Goal: Task Accomplishment & Management: Complete application form

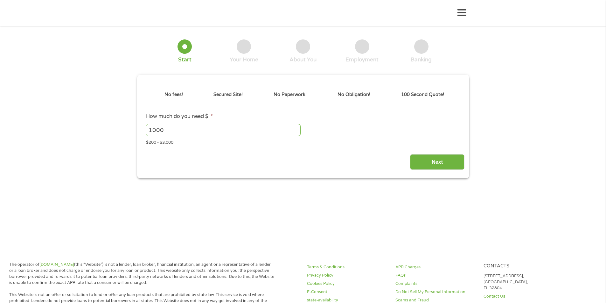
type input "EAIaIQobChMI9_Lq0Kj3jwMVsy7UAR2KgTVdEAAYAiAAEgJfvvD_BwE"
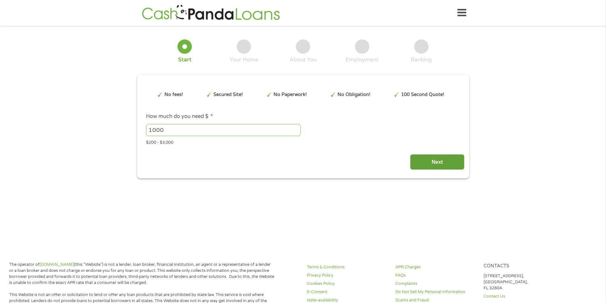
click at [424, 163] on input "Next" at bounding box center [437, 162] width 54 height 16
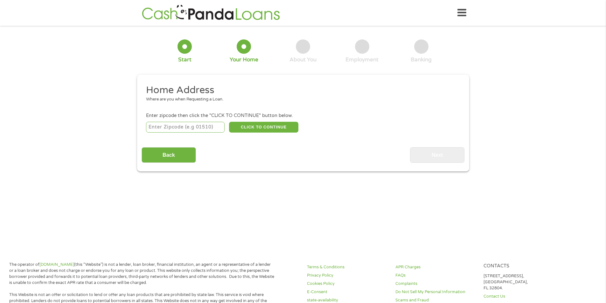
click at [181, 123] on input "number" at bounding box center [185, 127] width 79 height 11
type input "44471"
select select "[US_STATE]"
click at [253, 129] on button "CLICK TO CONTINUE" at bounding box center [263, 127] width 69 height 11
type input "44471"
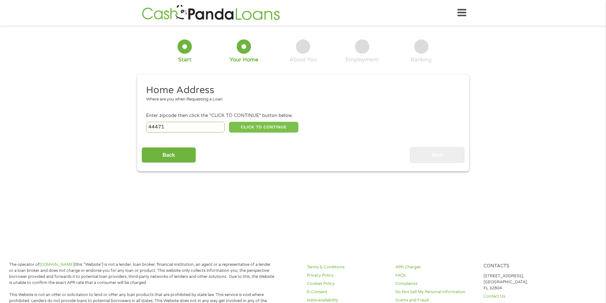
type input "[PERSON_NAME]"
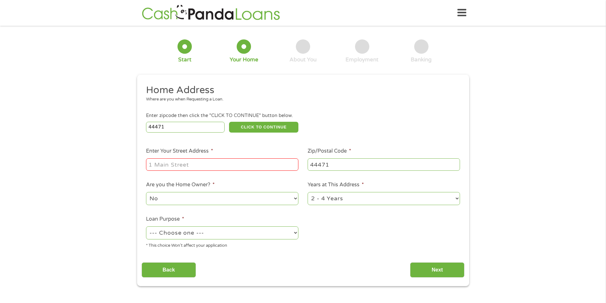
click at [197, 160] on input "Enter Your Street Address *" at bounding box center [222, 164] width 152 height 12
type input "[STREET_ADDRESS][PERSON_NAME]"
click at [207, 199] on select "No Yes" at bounding box center [222, 198] width 152 height 13
select select "yes"
click at [146, 192] on select "No Yes" at bounding box center [222, 198] width 152 height 13
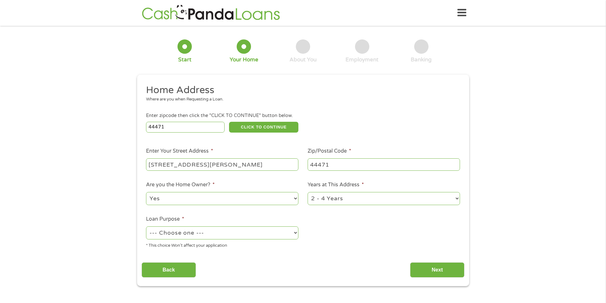
click at [336, 203] on select "1 Year or less 1 - 2 Years 2 - 4 Years Over 4 Years" at bounding box center [383, 198] width 152 height 13
select select "60months"
click at [307, 192] on select "1 Year or less 1 - 2 Years 2 - 4 Years Over 4 Years" at bounding box center [383, 198] width 152 height 13
click at [229, 232] on select "--- Choose one --- Pay Bills Debt Consolidation Home Improvement Major Purchase…" at bounding box center [222, 232] width 152 height 13
select select "other"
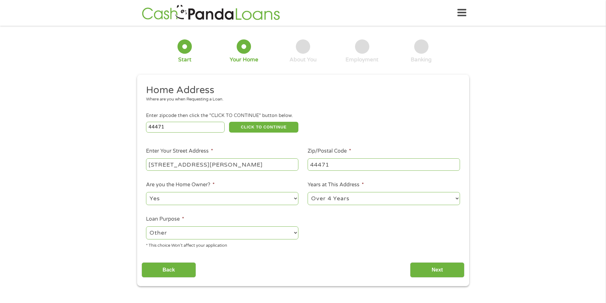
click at [146, 226] on select "--- Choose one --- Pay Bills Debt Consolidation Home Improvement Major Purchase…" at bounding box center [222, 232] width 152 height 13
click at [435, 267] on input "Next" at bounding box center [437, 270] width 54 height 16
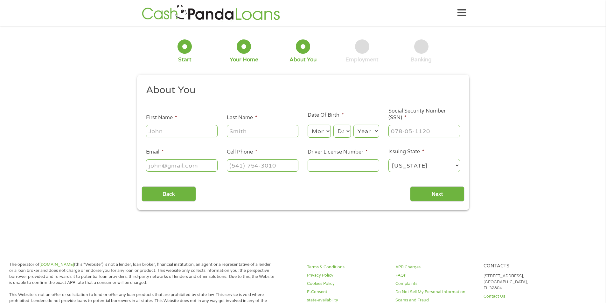
scroll to position [3, 3]
click at [174, 134] on input "First Name *" at bounding box center [182, 131] width 72 height 12
type input "[PERSON_NAME]"
type input ","
type input "Marino"
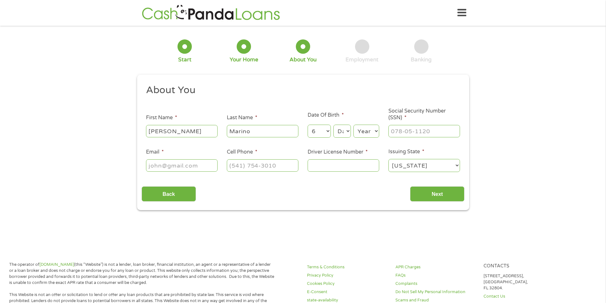
select select "7"
select select "5"
select select "1980"
type input "555-93-4702"
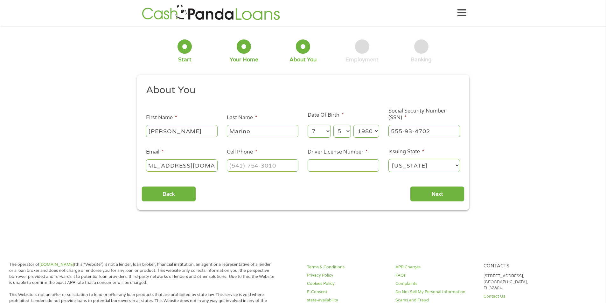
type input "[EMAIL_ADDRESS][DOMAIN_NAME]"
type input "[PHONE_NUMBER]"
type input "uh826203"
click at [443, 194] on input "Next" at bounding box center [437, 194] width 54 height 16
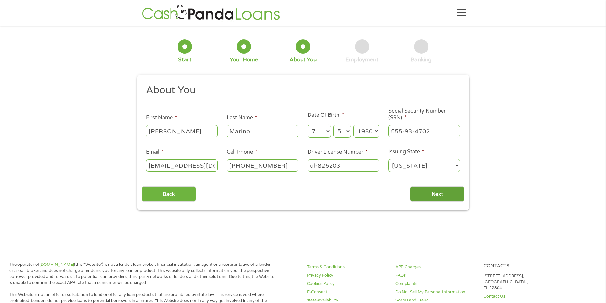
click at [448, 199] on input "Next" at bounding box center [437, 194] width 54 height 16
click at [427, 190] on input "Next" at bounding box center [437, 194] width 54 height 16
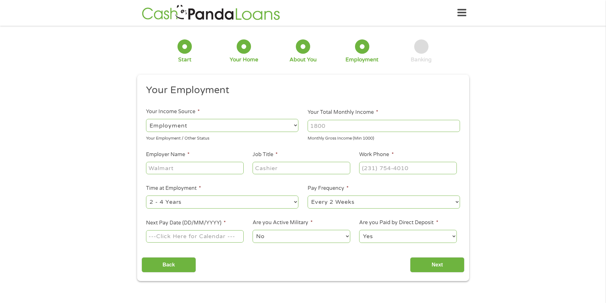
click at [334, 127] on input "Your Total Monthly Income *" at bounding box center [383, 126] width 152 height 12
type input "2400"
click at [235, 206] on select "--- Choose one --- 1 Year or less 1 - 2 Years 2 - 4 Years Over 4 Years" at bounding box center [222, 202] width 152 height 13
select select "60months"
click at [146, 196] on select "--- Choose one --- 1 Year or less 1 - 2 Years 2 - 4 Years Over 4 Years" at bounding box center [222, 202] width 152 height 13
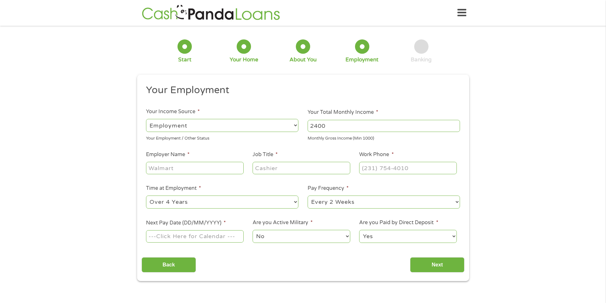
click at [224, 241] on input "Next Pay Date (DD/MM/YYYY) *" at bounding box center [194, 236] width 97 height 12
type input "[DATE]"
click at [294, 242] on select "No Yes" at bounding box center [300, 236] width 97 height 13
click at [293, 242] on select "No Yes" at bounding box center [300, 236] width 97 height 13
click at [433, 261] on input "Next" at bounding box center [437, 265] width 54 height 16
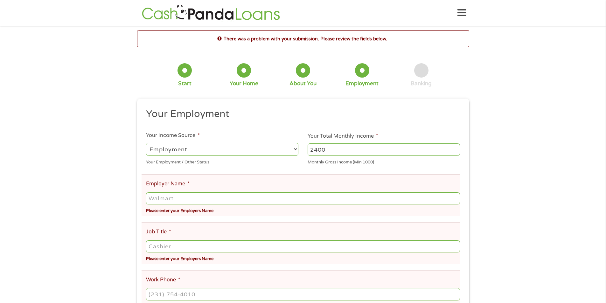
click at [231, 199] on input "Employer Name *" at bounding box center [303, 198] width 314 height 12
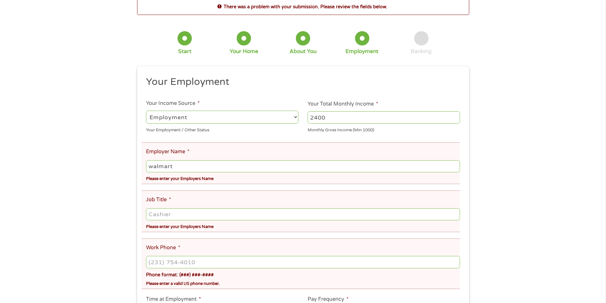
scroll to position [64, 0]
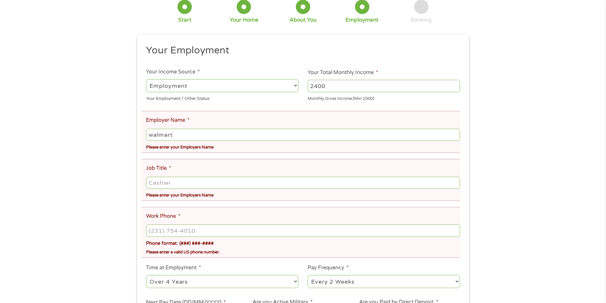
type input "walmart"
click at [223, 184] on input "Job Title *" at bounding box center [303, 183] width 314 height 12
type input "produce"
type input "[PHONE_NUMBER]"
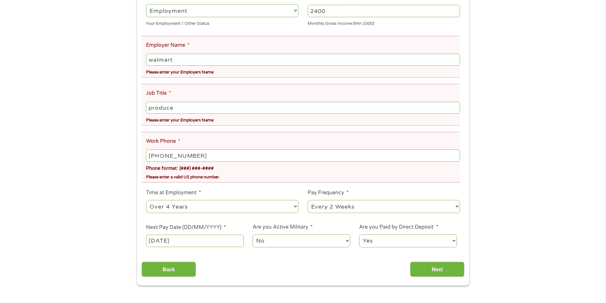
scroll to position [159, 0]
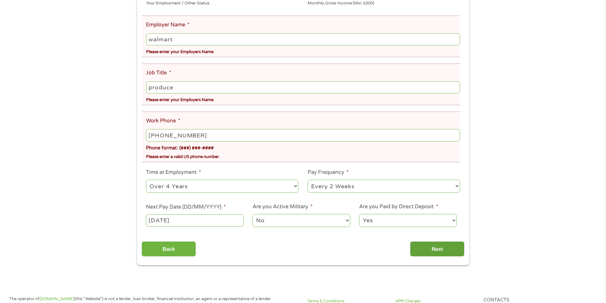
click at [428, 248] on input "Next" at bounding box center [437, 249] width 54 height 16
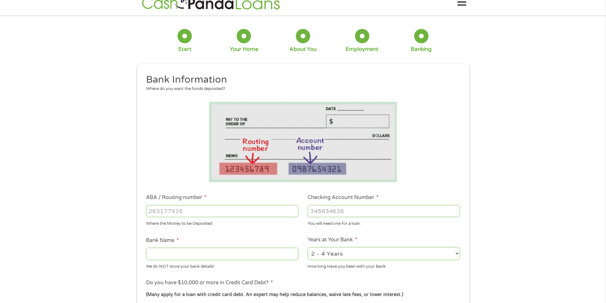
scroll to position [0, 0]
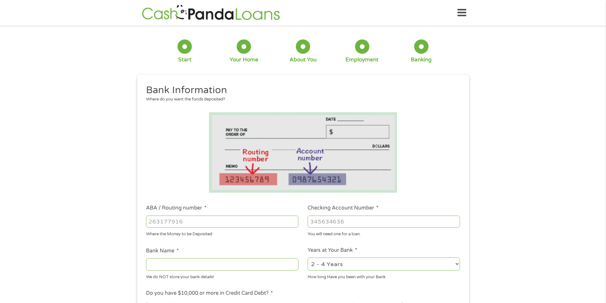
click at [181, 219] on input "ABA / Routing number *" at bounding box center [222, 222] width 152 height 12
click at [223, 223] on input "ABA / Routing number *" at bounding box center [222, 222] width 152 height 12
type input "103100195"
type input "CENTRAL NATIONAL BANK TRUST"
type input "103100195"
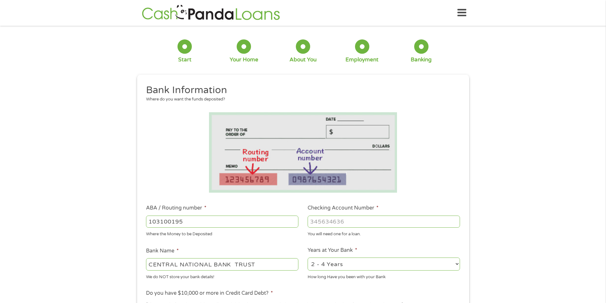
click at [356, 223] on input "Checking Account Number *" at bounding box center [383, 222] width 152 height 12
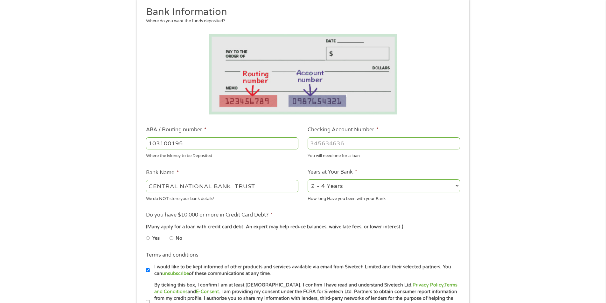
scroll to position [95, 0]
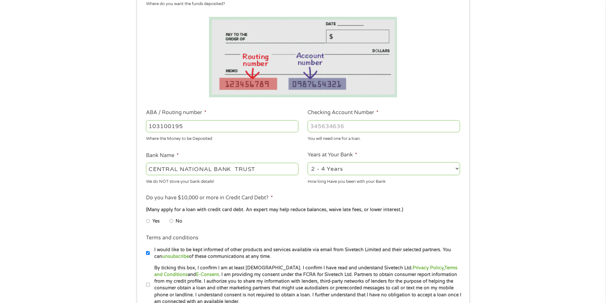
type input "[CREDIT_CARD_NUMBER]"
click at [172, 222] on input "No" at bounding box center [171, 221] width 4 height 10
radio input "true"
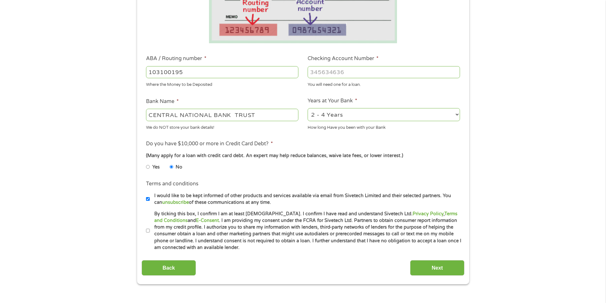
scroll to position [159, 0]
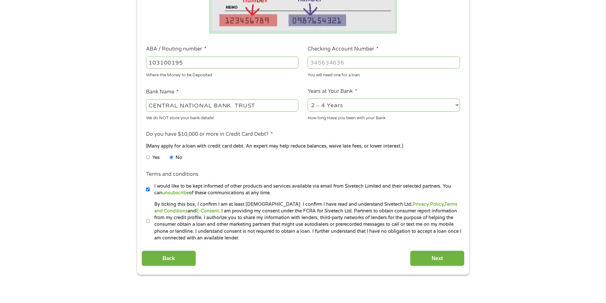
click at [144, 218] on li "Terms and conditions * By ticking this box, I confirm I am at least [DEMOGRAPHI…" at bounding box center [302, 221] width 323 height 41
click at [148, 222] on input "By ticking this box, I confirm I am at least [DEMOGRAPHIC_DATA]. I confirm I ha…" at bounding box center [148, 221] width 4 height 10
checkbox input "true"
click at [445, 259] on input "Next" at bounding box center [437, 259] width 54 height 16
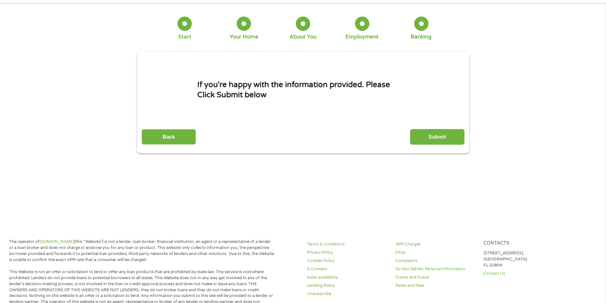
scroll to position [0, 0]
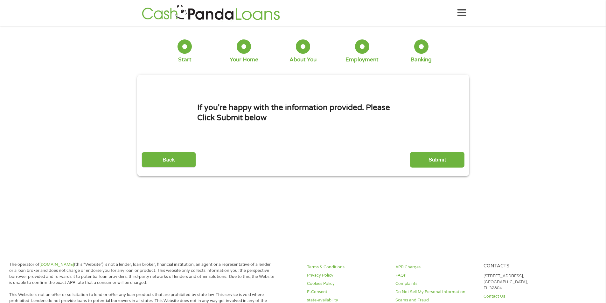
click at [435, 158] on input "Submit" at bounding box center [437, 160] width 54 height 16
